Goal: Task Accomplishment & Management: Manage account settings

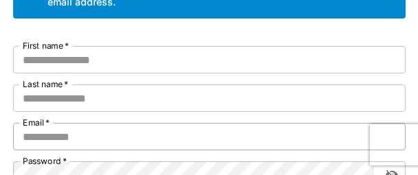
scroll to position [138, 0]
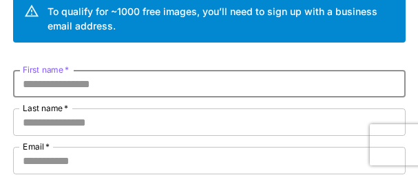
click at [116, 89] on input "First name   *" at bounding box center [209, 84] width 392 height 28
paste input "********"
type input "********"
click at [89, 120] on input "Last name   *" at bounding box center [209, 123] width 392 height 28
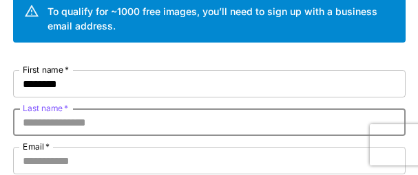
paste input "*********"
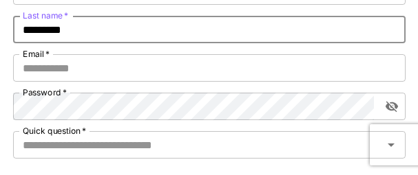
scroll to position [206, 0]
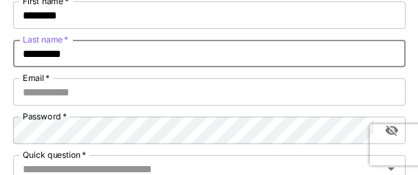
drag, startPoint x: 78, startPoint y: 52, endPoint x: 20, endPoint y: 54, distance: 58.5
click at [20, 54] on input "*********" at bounding box center [209, 54] width 392 height 28
type input "*********"
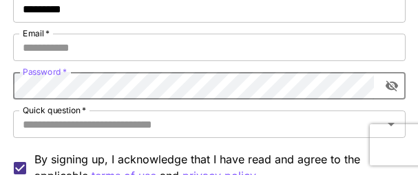
scroll to position [275, 0]
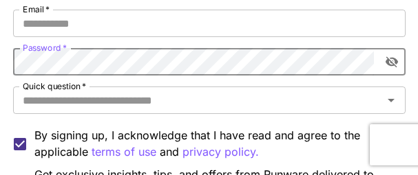
click at [391, 62] on icon "toggle password visibility" at bounding box center [392, 62] width 14 height 14
click at [0, 62] on div "Kick off with ~1000 free images! 🎈 Welcome to Runware To qualify for ~1000 free…" at bounding box center [209, 54] width 418 height 658
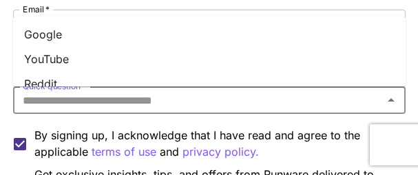
click at [255, 97] on input "Quick question   *" at bounding box center [197, 100] width 361 height 19
click at [52, 52] on li "YouTube" at bounding box center [209, 59] width 392 height 25
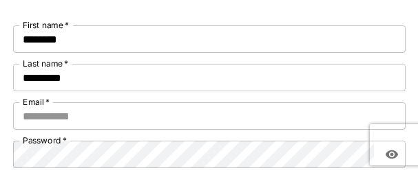
scroll to position [206, 0]
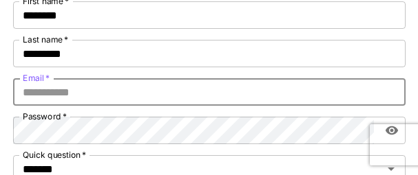
click at [71, 100] on input "Email   *" at bounding box center [209, 92] width 392 height 28
paste input "**********"
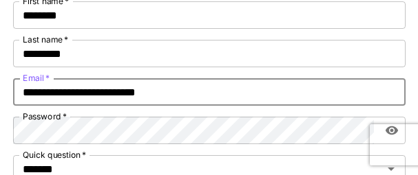
type input "**********"
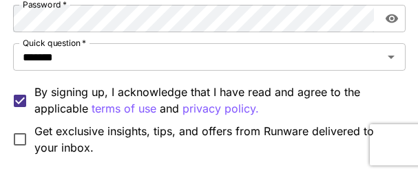
scroll to position [344, 0]
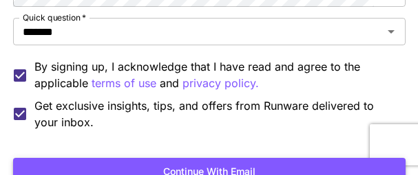
click at [199, 167] on button "Continue with email" at bounding box center [209, 172] width 392 height 28
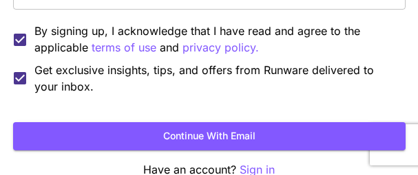
scroll to position [392, 0]
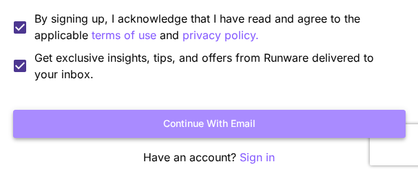
click at [180, 126] on button "Continue with email" at bounding box center [209, 124] width 392 height 28
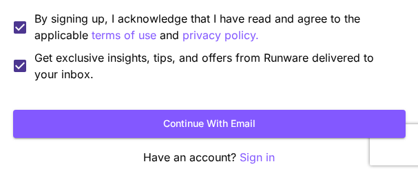
scroll to position [147, 0]
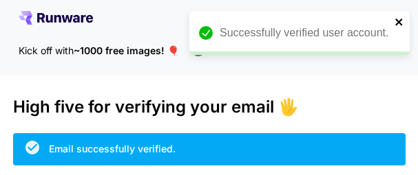
click at [399, 23] on icon "close" at bounding box center [398, 22] width 7 height 7
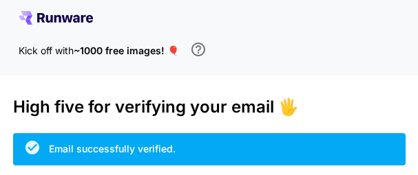
click at [55, 14] on icon at bounding box center [56, 18] width 74 height 14
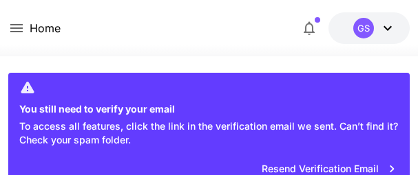
click at [386, 28] on icon at bounding box center [387, 28] width 8 height 5
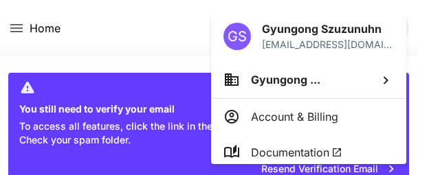
click at [146, 19] on div at bounding box center [214, 87] width 429 height 175
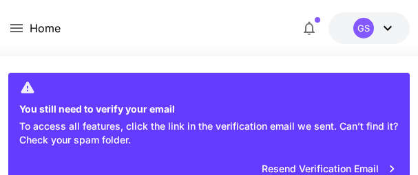
click at [386, 25] on icon at bounding box center [387, 28] width 17 height 17
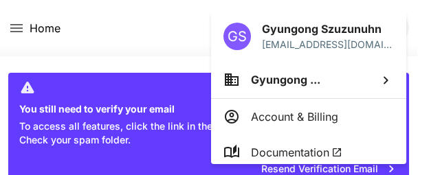
click at [175, 28] on div at bounding box center [214, 87] width 429 height 175
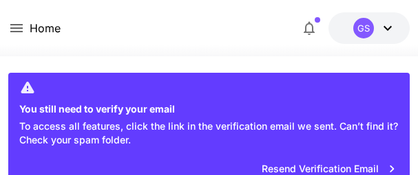
click at [12, 24] on icon at bounding box center [16, 28] width 17 height 17
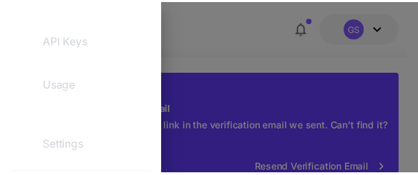
scroll to position [275, 0]
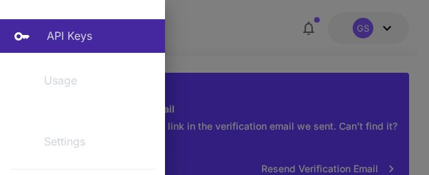
click at [63, 31] on p "API Keys" at bounding box center [69, 36] width 45 height 17
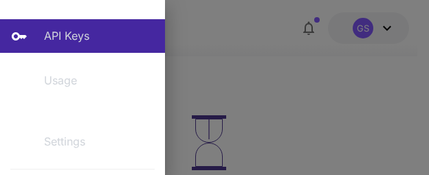
click at [341, 87] on div at bounding box center [214, 87] width 429 height 175
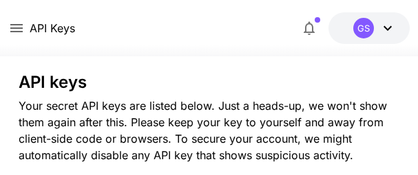
drag, startPoint x: 242, startPoint y: 36, endPoint x: 429, endPoint y: 34, distance: 187.2
click at [245, 36] on div "API Keys $0.00 credits left GS" at bounding box center [208, 28] width 401 height 32
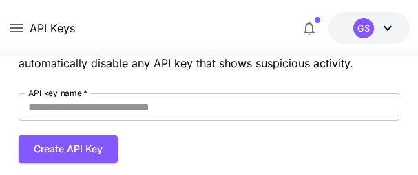
scroll to position [69, 0]
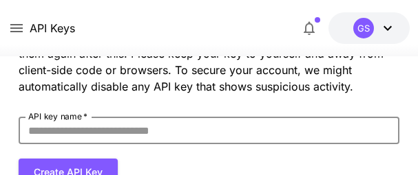
click at [83, 131] on input "API key name   *" at bounding box center [209, 131] width 381 height 28
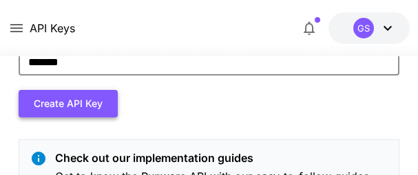
type input "*******"
click at [60, 101] on button "Create API Key" at bounding box center [68, 104] width 99 height 28
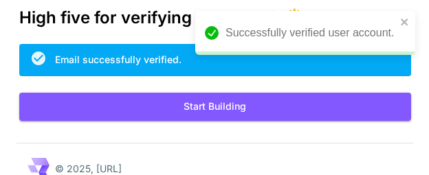
scroll to position [65, 0]
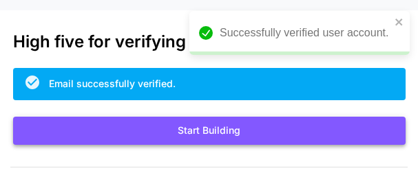
click at [202, 129] on button "Start Building" at bounding box center [209, 131] width 392 height 28
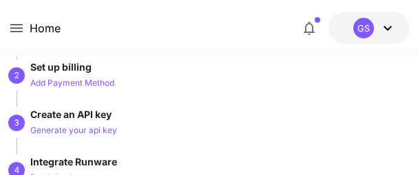
click at [14, 25] on icon at bounding box center [16, 28] width 12 height 8
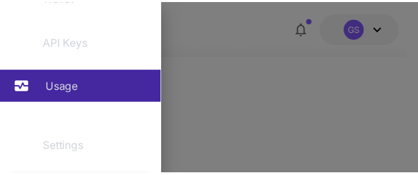
scroll to position [275, 0]
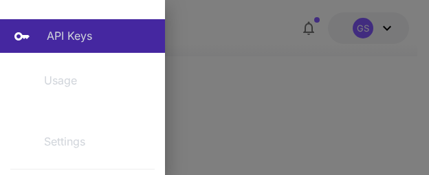
click at [67, 36] on p "API Keys" at bounding box center [69, 36] width 45 height 17
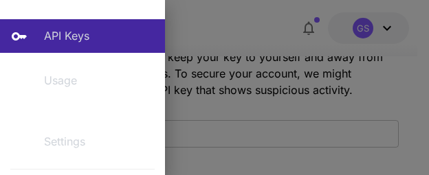
click at [222, 32] on div at bounding box center [214, 87] width 429 height 175
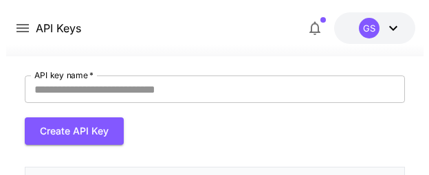
scroll to position [134, 0]
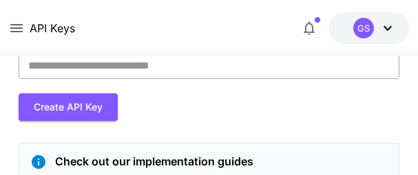
drag, startPoint x: 104, startPoint y: 65, endPoint x: 111, endPoint y: 76, distance: 13.4
click at [104, 65] on input "API key name   *" at bounding box center [209, 66] width 381 height 28
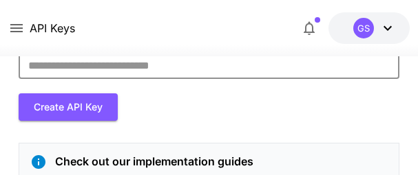
type input "*******"
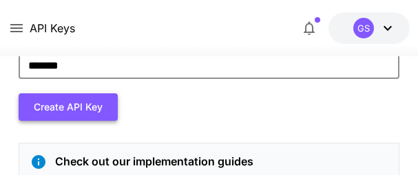
click at [58, 118] on button "Create API Key" at bounding box center [68, 108] width 99 height 28
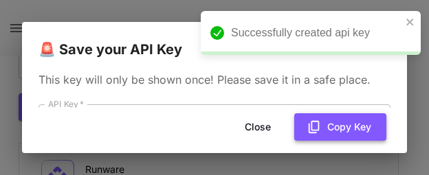
click at [352, 127] on button "Copy Key" at bounding box center [340, 128] width 92 height 28
